Goal: Task Accomplishment & Management: Manage account settings

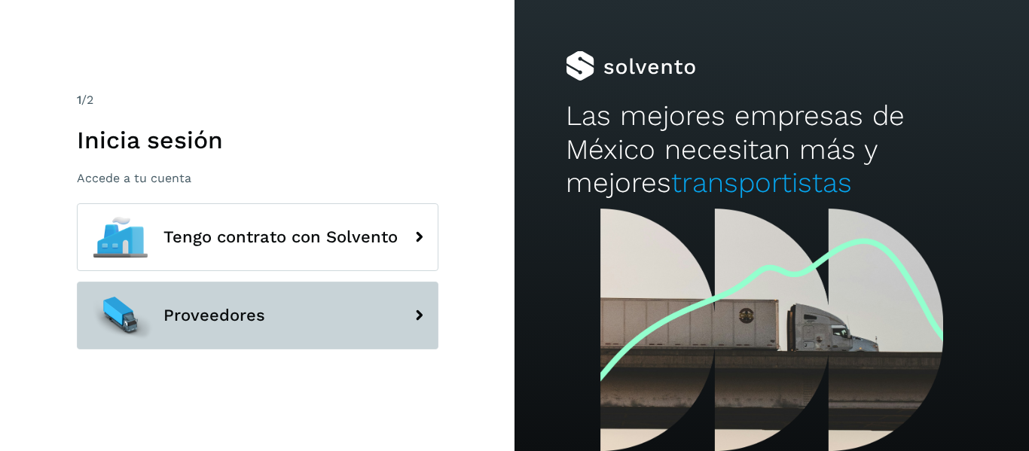
click at [219, 303] on button "Proveedores" at bounding box center [258, 316] width 362 height 68
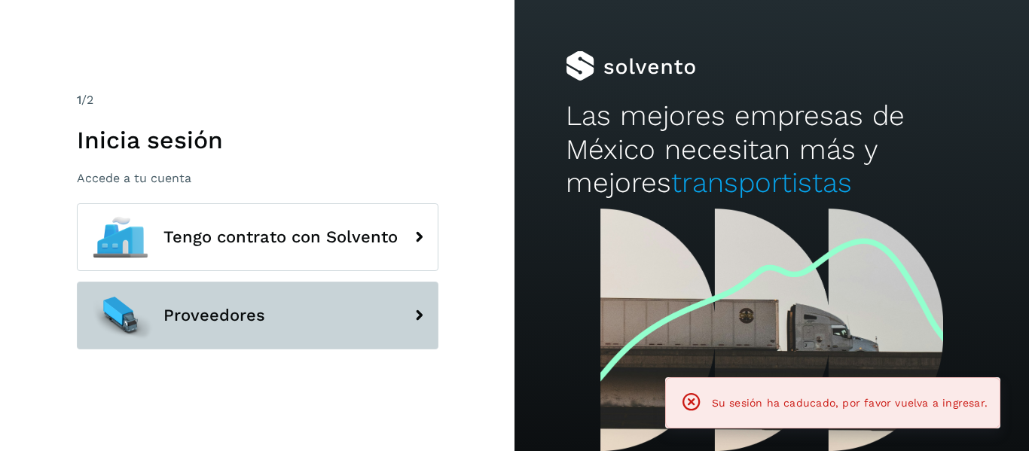
click at [231, 315] on span "Proveedores" at bounding box center [214, 316] width 102 height 18
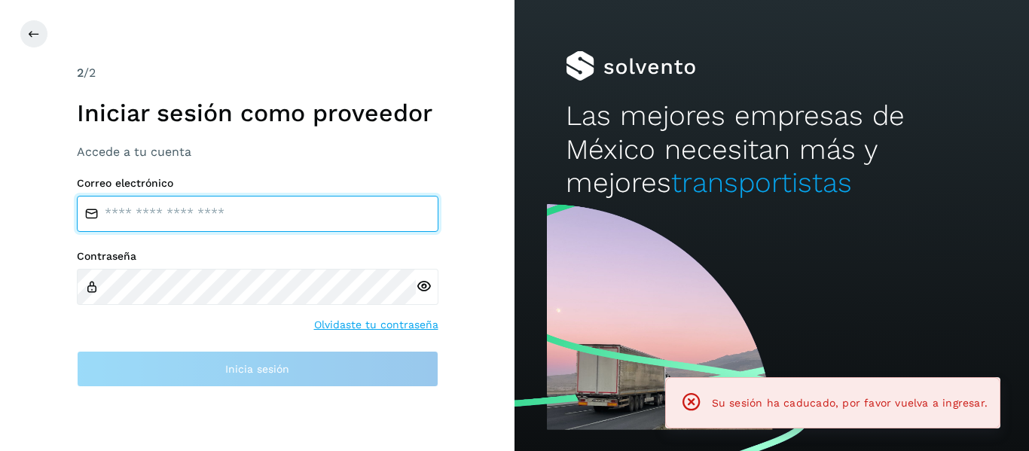
click at [205, 206] on input "email" at bounding box center [258, 214] width 362 height 36
type input "**********"
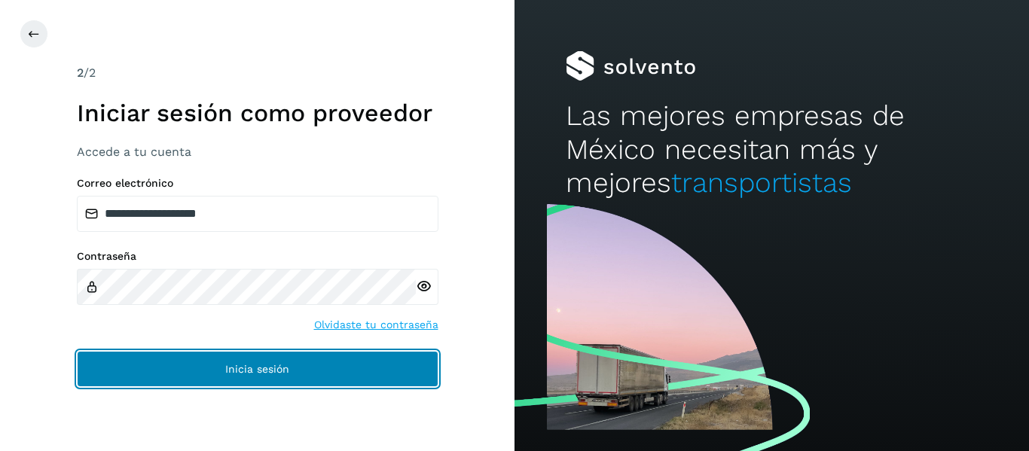
click at [202, 365] on button "Inicia sesión" at bounding box center [258, 369] width 362 height 36
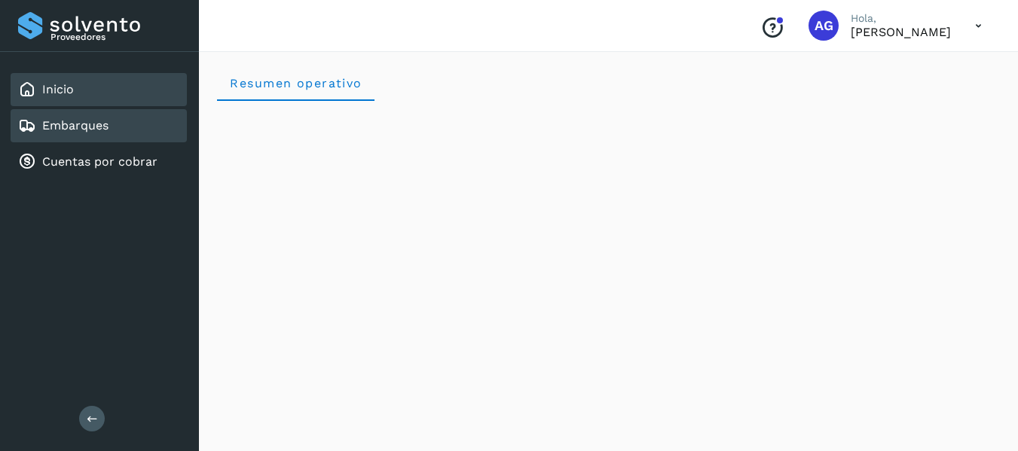
click at [115, 120] on div "Embarques" at bounding box center [99, 125] width 176 height 33
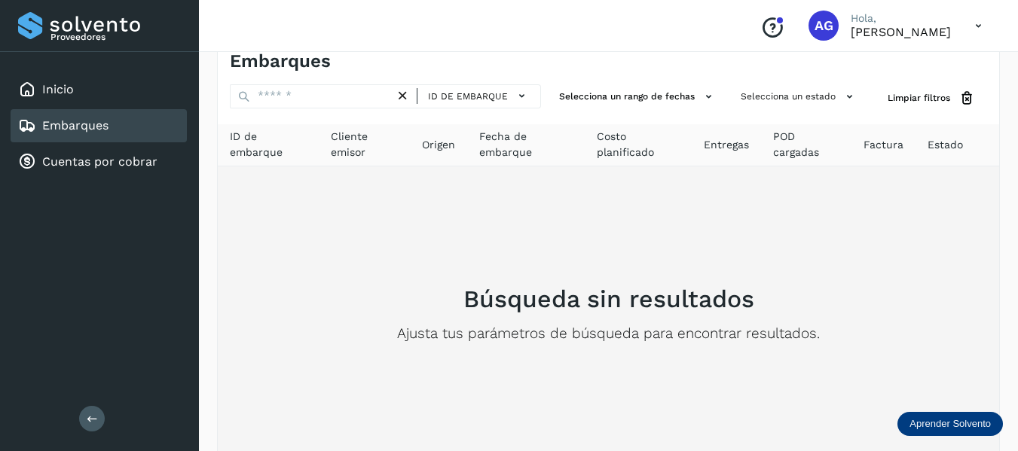
scroll to position [28, 0]
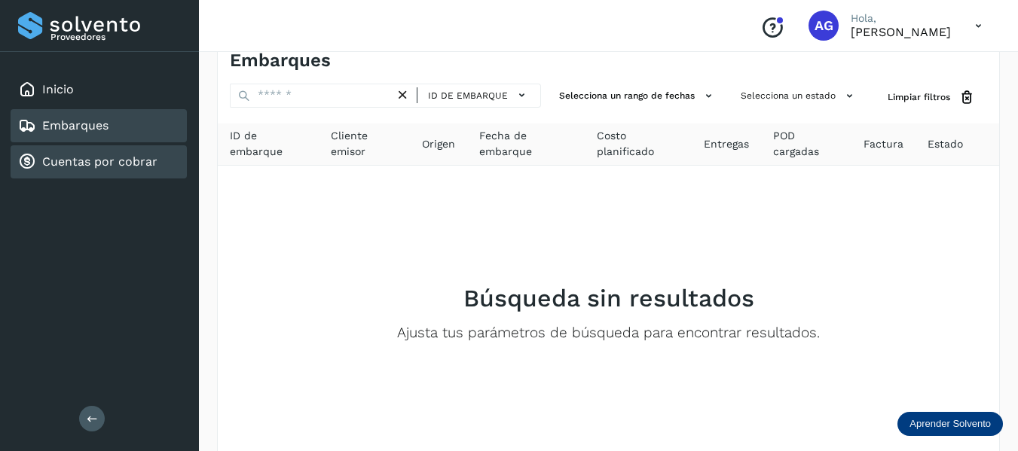
click at [94, 157] on link "Cuentas por cobrar" at bounding box center [99, 161] width 115 height 14
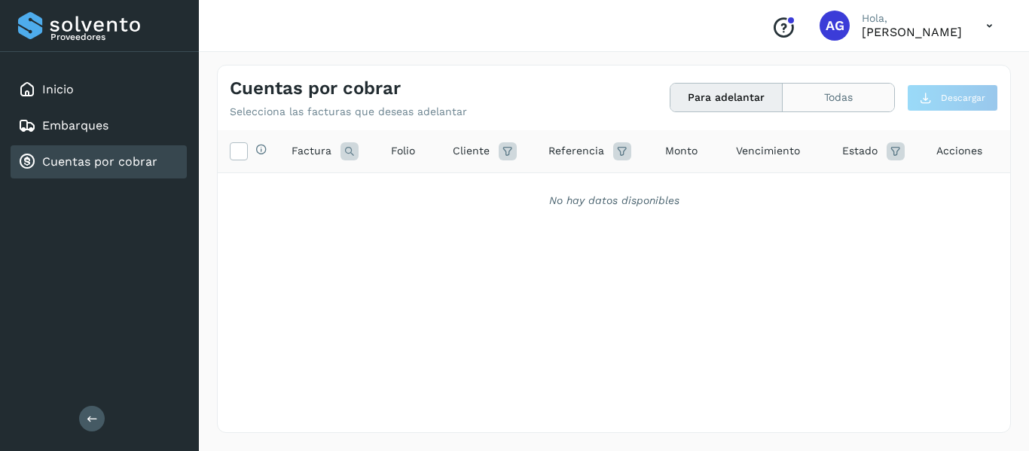
click at [851, 93] on button "Todas" at bounding box center [838, 98] width 111 height 28
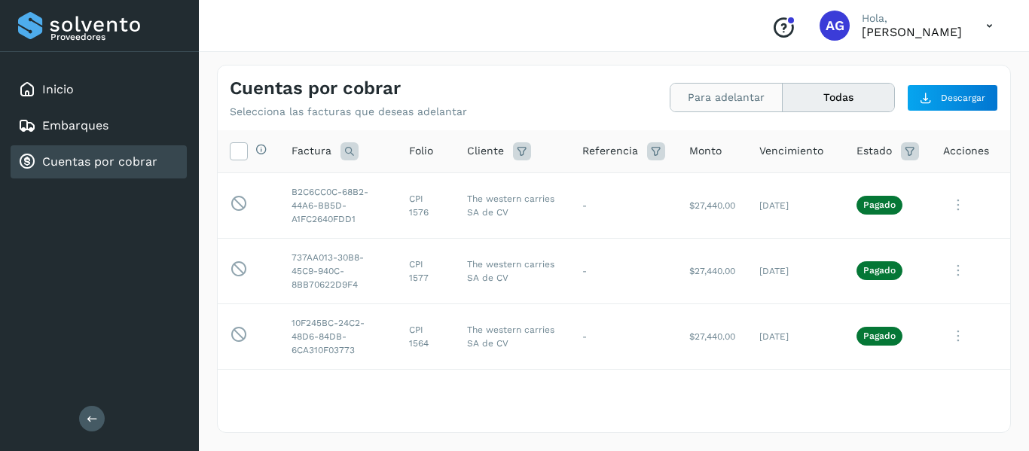
click at [738, 101] on button "Para adelantar" at bounding box center [726, 98] width 112 height 28
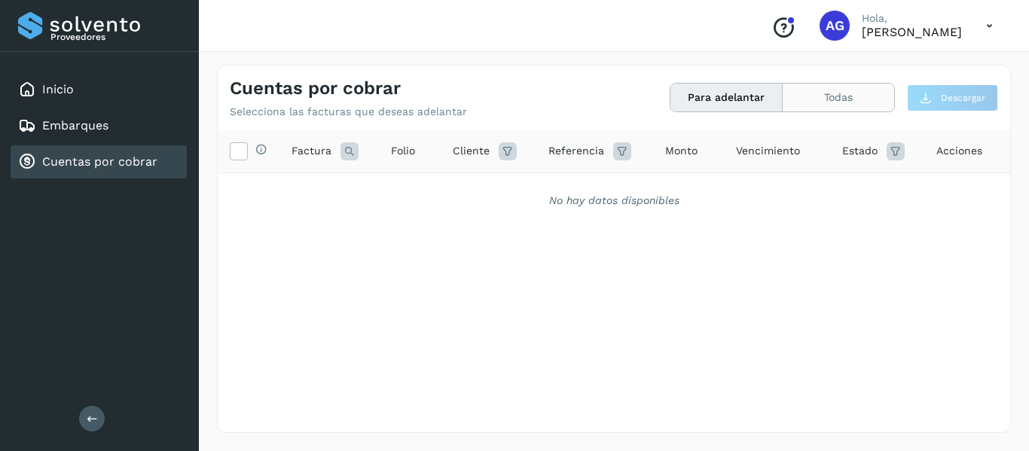
click at [829, 99] on button "Todas" at bounding box center [838, 98] width 111 height 28
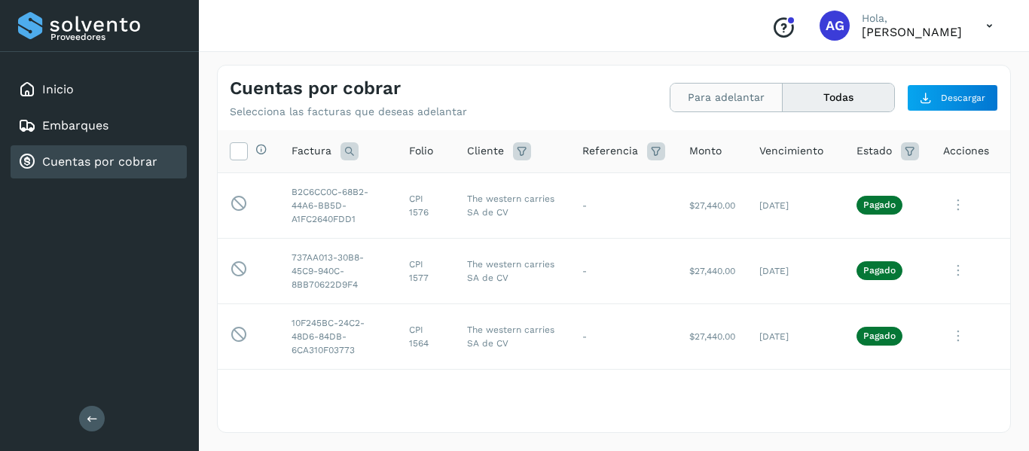
click at [722, 96] on button "Para adelantar" at bounding box center [726, 98] width 112 height 28
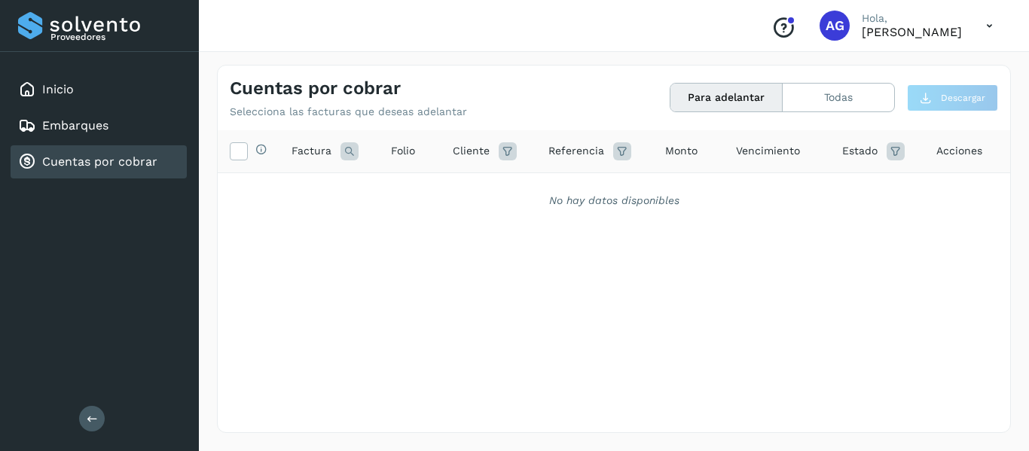
click at [723, 262] on div "Selecciona todas las facturas disponibles para adelanto Factura Folio Cliente R…" at bounding box center [614, 250] width 792 height 240
